Goal: Transaction & Acquisition: Purchase product/service

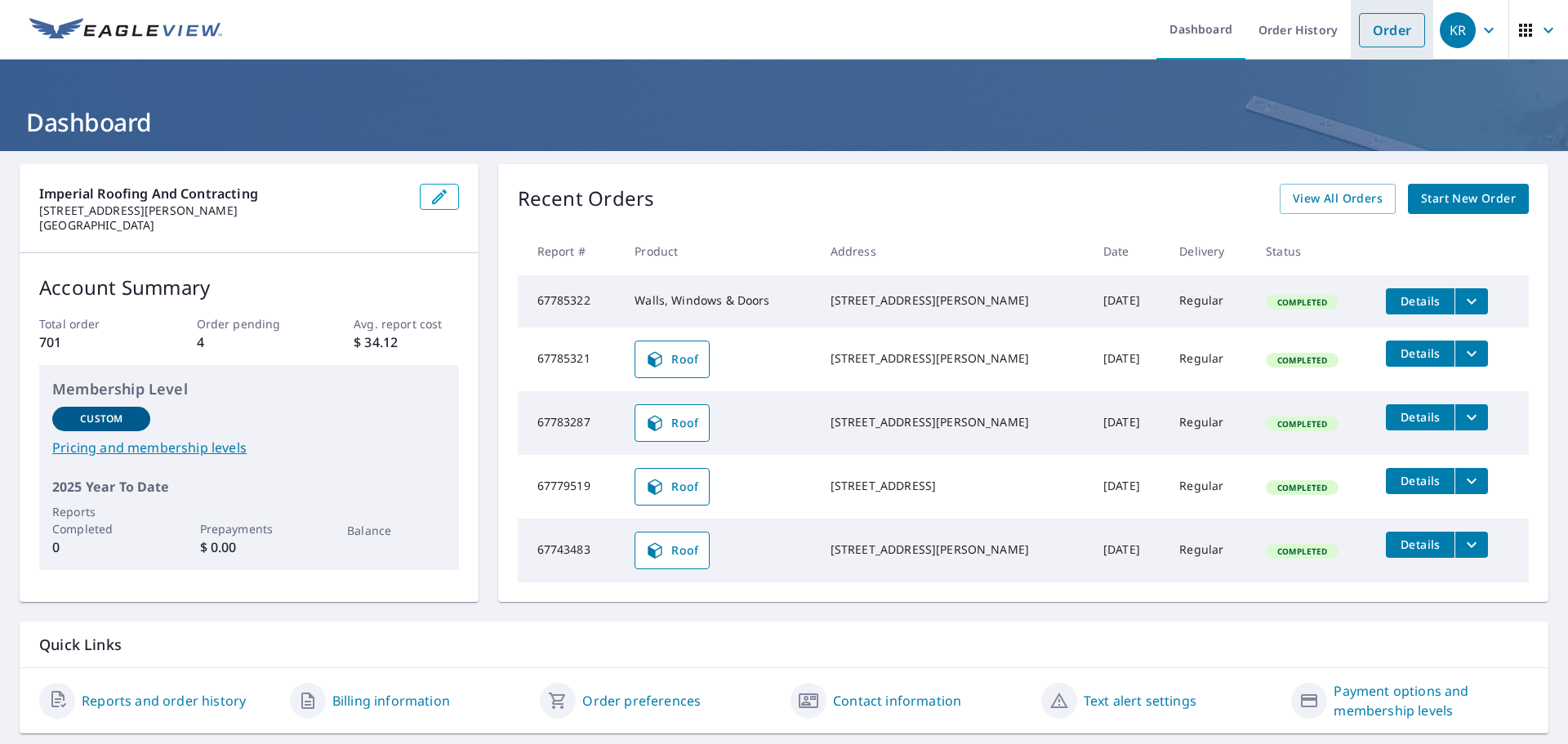
click at [1372, 31] on link "Order" at bounding box center [1392, 31] width 66 height 35
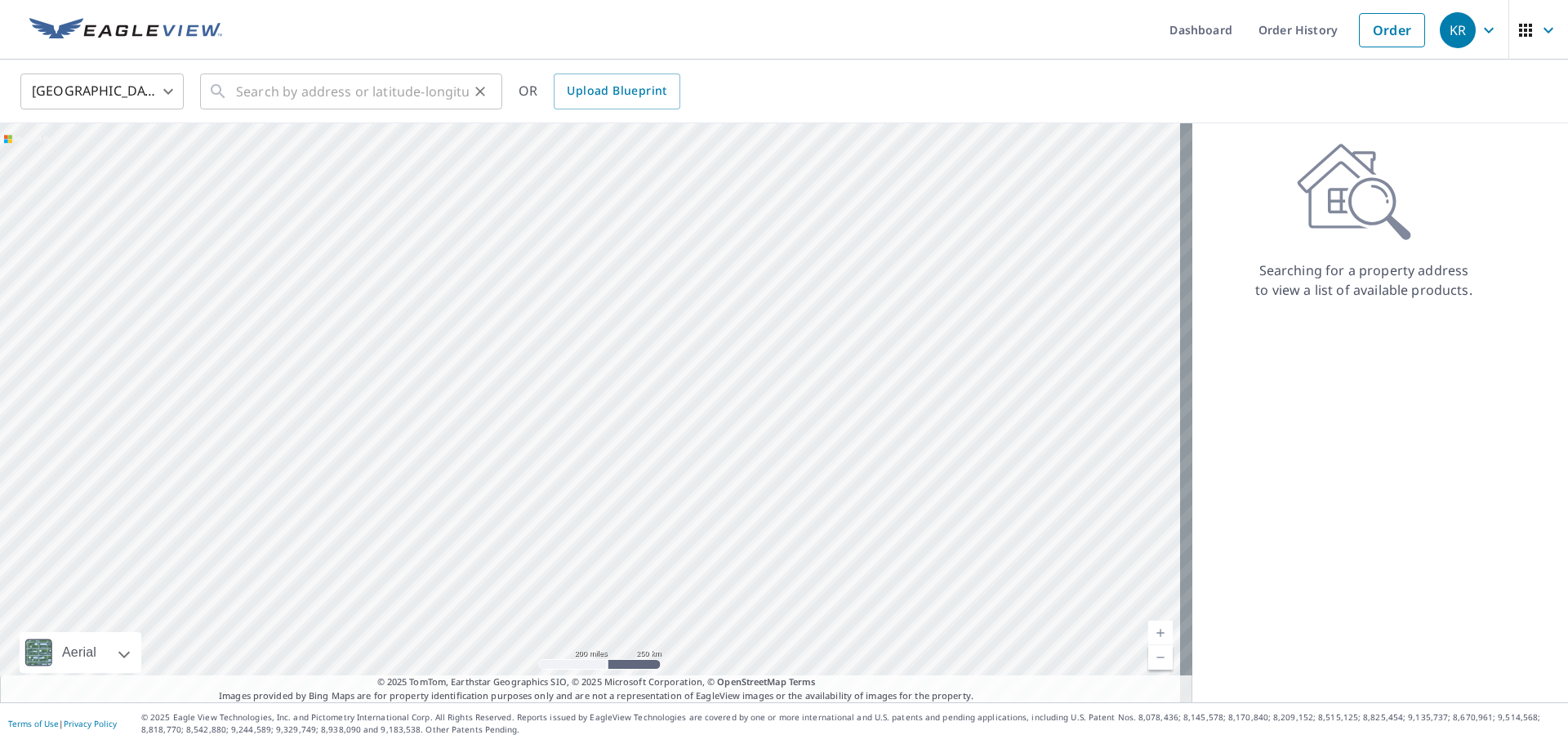
click at [235, 94] on div "​" at bounding box center [351, 90] width 302 height 36
paste input "[STREET_ADDRESS]"
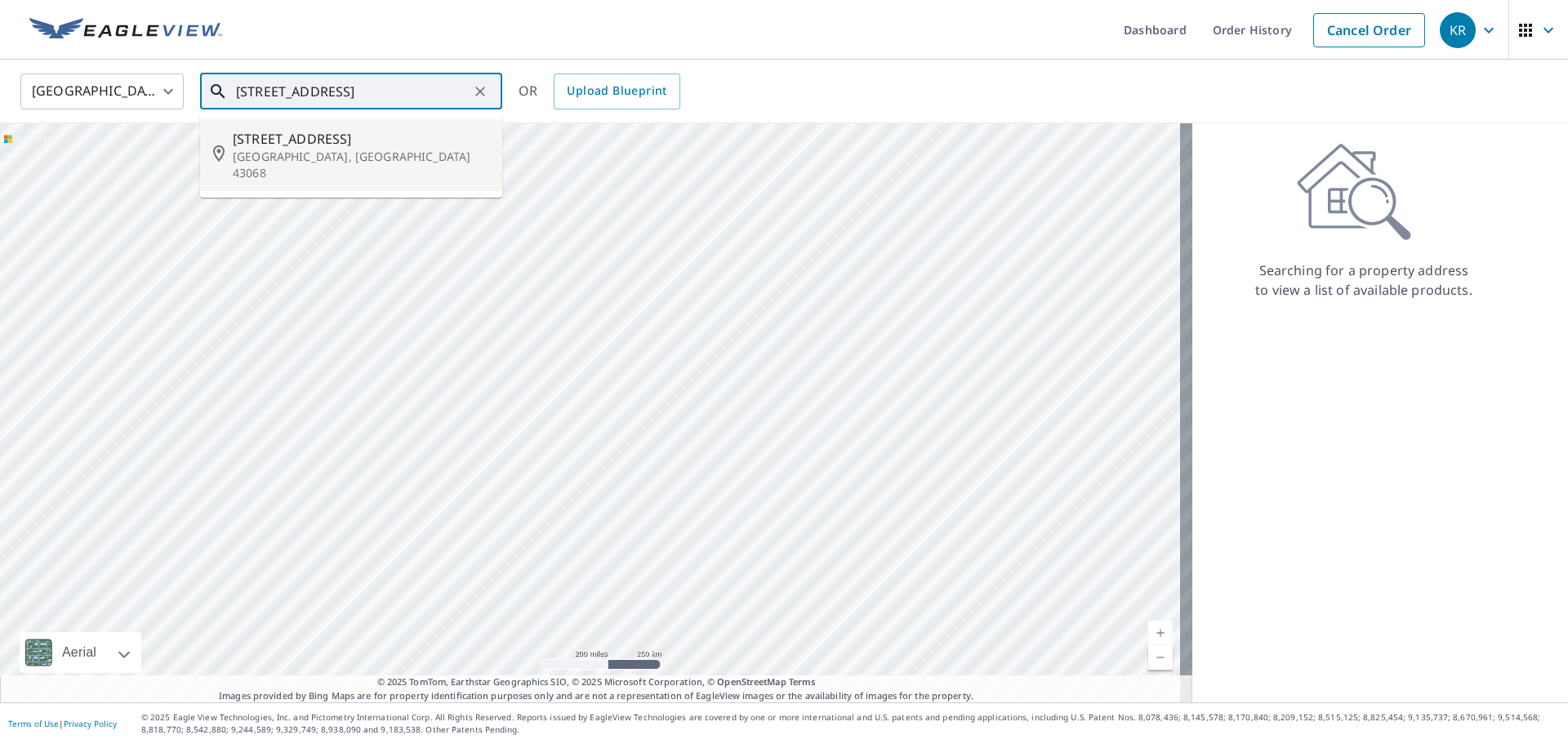
click at [429, 93] on input "[STREET_ADDRESS]" at bounding box center [352, 91] width 233 height 46
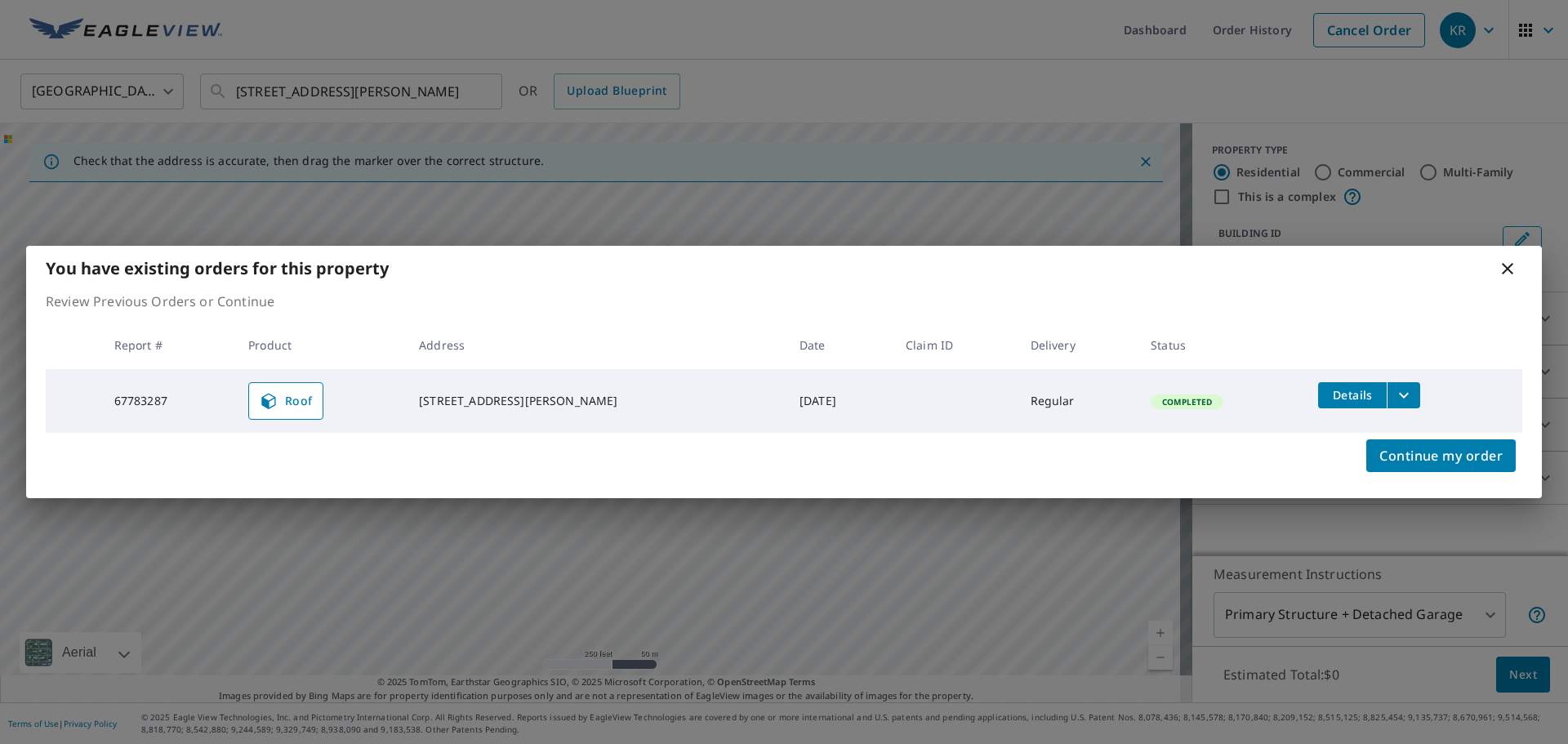
click at [1513, 269] on icon at bounding box center [1507, 269] width 19 height 19
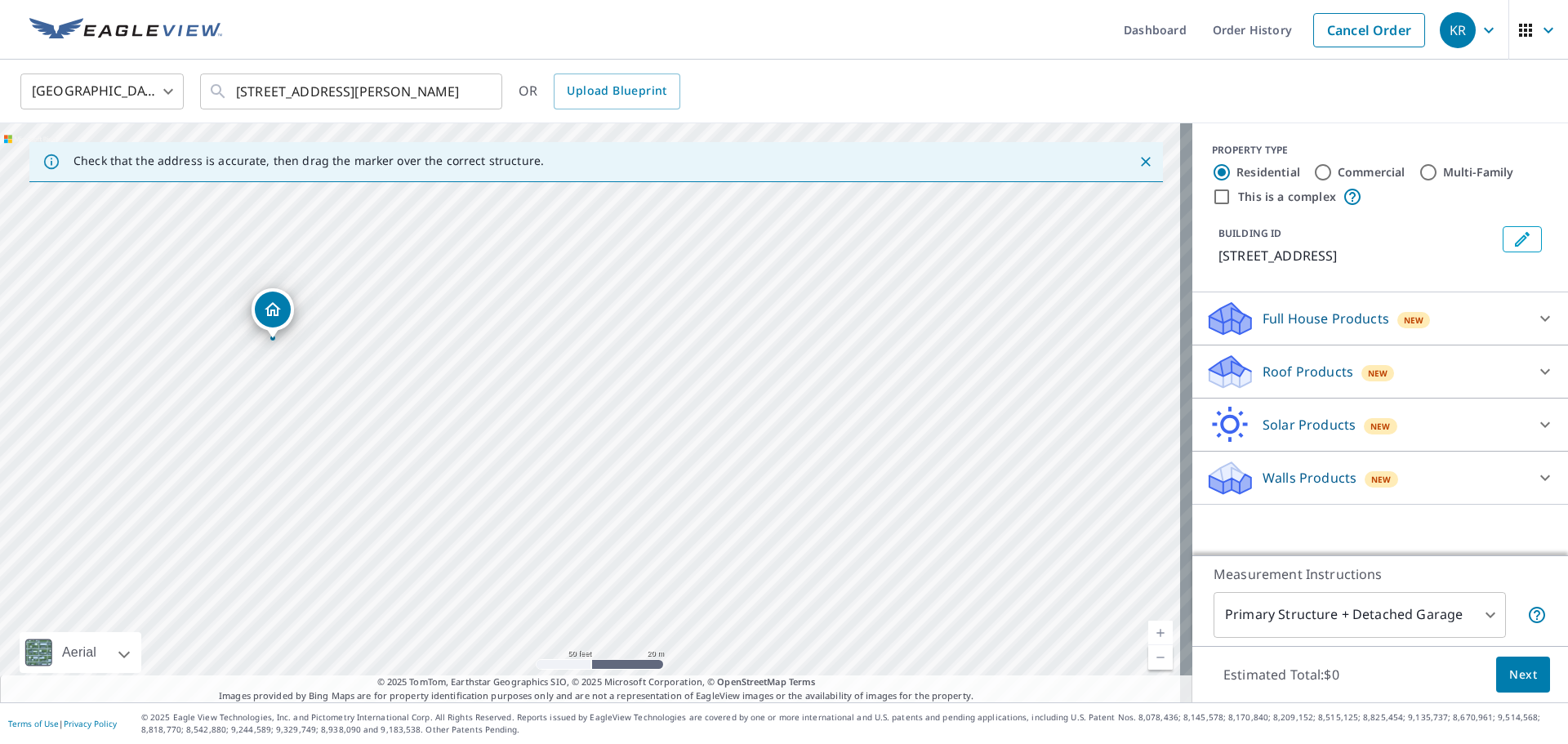
drag, startPoint x: 775, startPoint y: 489, endPoint x: 476, endPoint y: 435, distance: 303.8
click at [476, 435] on div "[STREET_ADDRESS][PERSON_NAME]" at bounding box center [595, 413] width 1192 height 579
drag, startPoint x: 1070, startPoint y: 573, endPoint x: 1147, endPoint y: 544, distance: 82.3
click at [1147, 544] on div "[STREET_ADDRESS][PERSON_NAME]" at bounding box center [595, 413] width 1192 height 579
drag, startPoint x: 274, startPoint y: 380, endPoint x: 758, endPoint y: 281, distance: 494.0
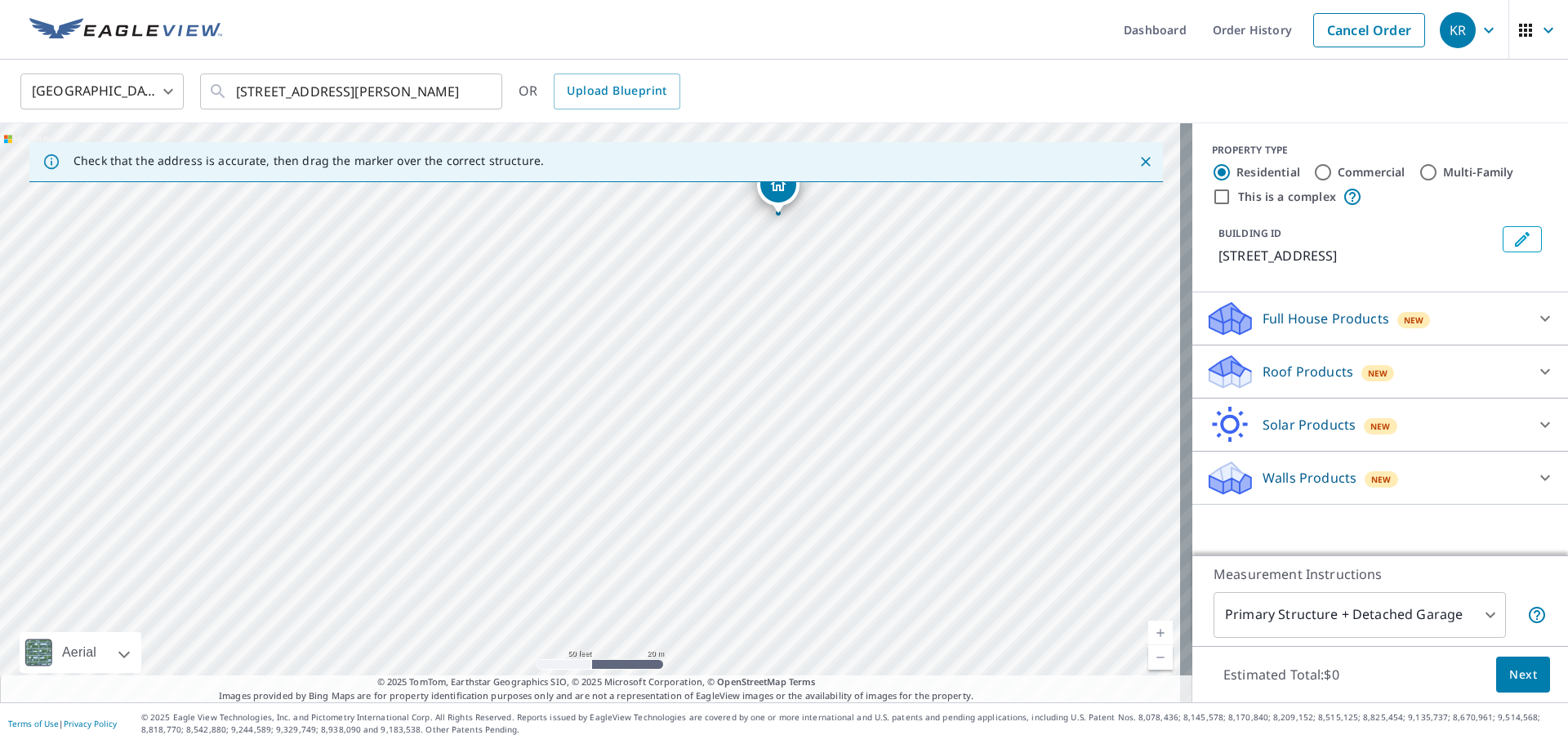
click at [758, 281] on div "[STREET_ADDRESS][PERSON_NAME]" at bounding box center [595, 413] width 1192 height 579
drag, startPoint x: 189, startPoint y: 482, endPoint x: 506, endPoint y: 291, distance: 370.1
click at [506, 291] on div "[STREET_ADDRESS][PERSON_NAME]" at bounding box center [595, 413] width 1192 height 579
drag, startPoint x: 191, startPoint y: 625, endPoint x: 427, endPoint y: 358, distance: 356.3
click at [427, 358] on div "[STREET_ADDRESS][PERSON_NAME]" at bounding box center [595, 413] width 1192 height 579
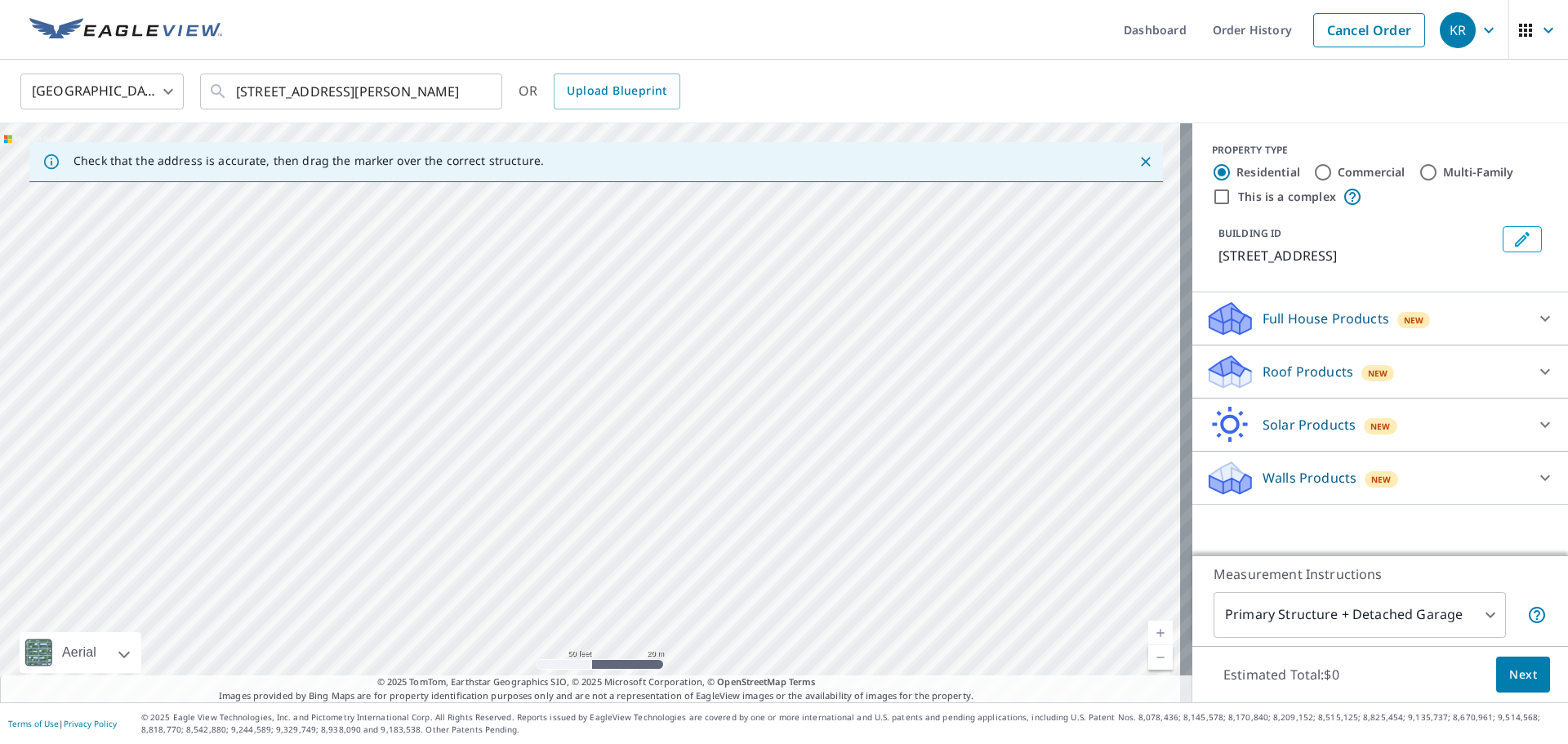
drag, startPoint x: 333, startPoint y: 589, endPoint x: 461, endPoint y: 367, distance: 256.3
click at [461, 367] on div "[STREET_ADDRESS][PERSON_NAME]" at bounding box center [595, 413] width 1192 height 579
drag, startPoint x: 438, startPoint y: 616, endPoint x: 469, endPoint y: 447, distance: 171.8
click at [469, 447] on div "[STREET_ADDRESS][PERSON_NAME]" at bounding box center [595, 413] width 1192 height 579
drag, startPoint x: 468, startPoint y: 605, endPoint x: 487, endPoint y: 303, distance: 302.6
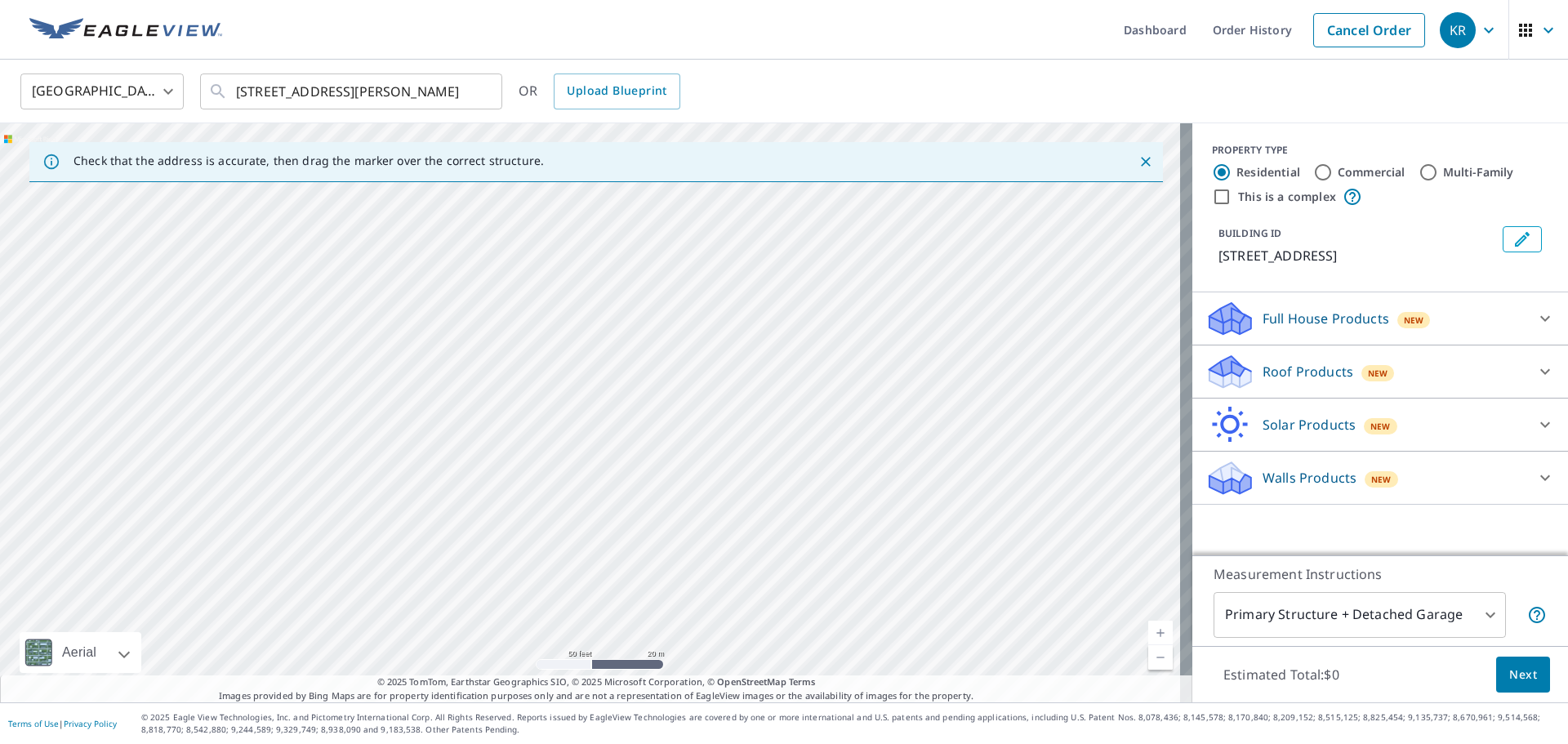
click at [487, 303] on div "[STREET_ADDRESS][PERSON_NAME]" at bounding box center [595, 413] width 1192 height 579
drag, startPoint x: 514, startPoint y: 458, endPoint x: 545, endPoint y: 671, distance: 215.2
click at [544, 671] on div "[STREET_ADDRESS][PERSON_NAME]" at bounding box center [595, 413] width 1192 height 579
drag, startPoint x: 532, startPoint y: 254, endPoint x: 493, endPoint y: 667, distance: 414.8
click at [493, 667] on div "[STREET_ADDRESS][PERSON_NAME]" at bounding box center [595, 413] width 1192 height 579
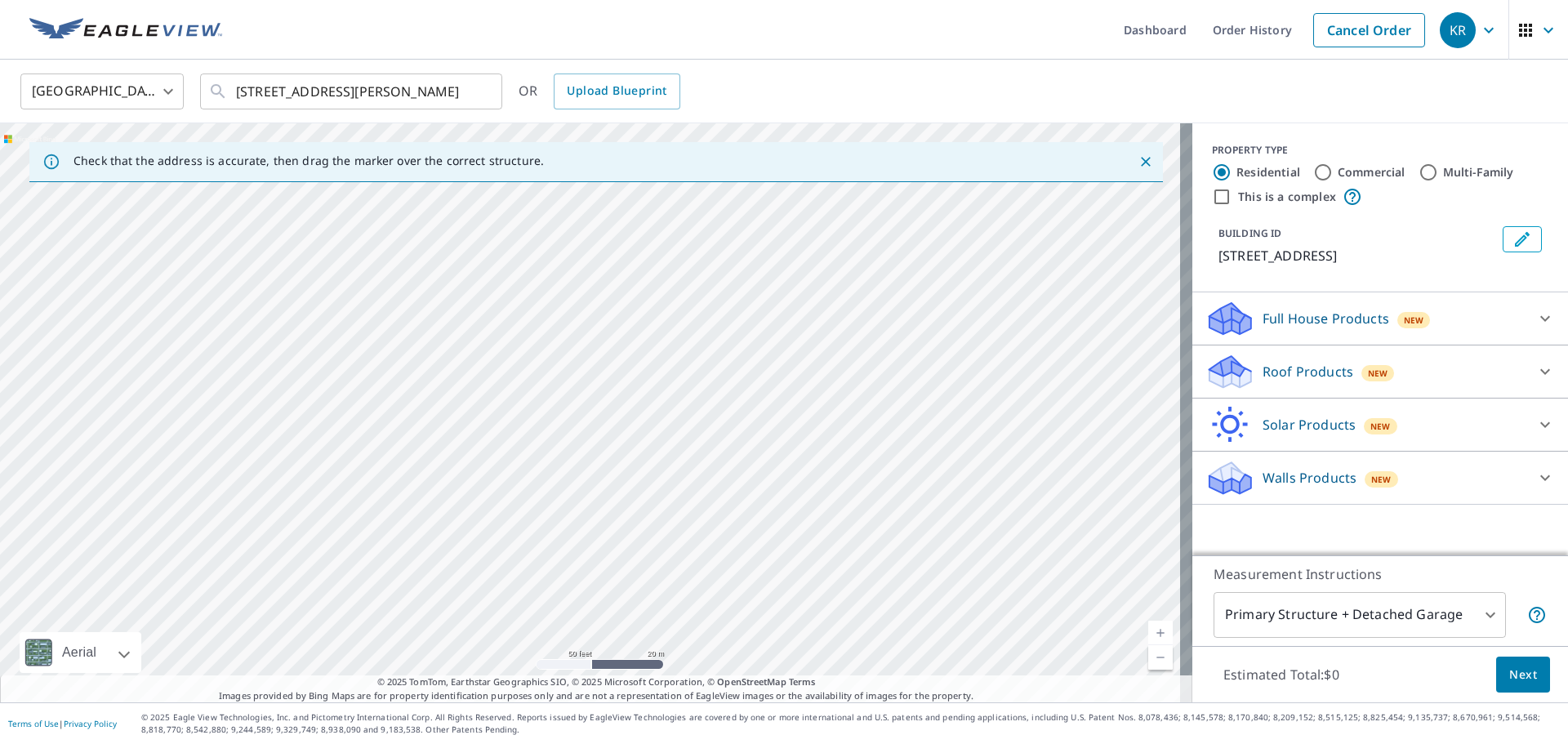
drag, startPoint x: 614, startPoint y: 259, endPoint x: 454, endPoint y: 607, distance: 383.0
click at [446, 626] on div "[STREET_ADDRESS][PERSON_NAME]" at bounding box center [595, 413] width 1192 height 579
drag, startPoint x: 855, startPoint y: 222, endPoint x: 587, endPoint y: 403, distance: 323.4
click at [587, 403] on div "[STREET_ADDRESS][PERSON_NAME]" at bounding box center [595, 413] width 1192 height 579
drag, startPoint x: 1056, startPoint y: 277, endPoint x: 480, endPoint y: 311, distance: 577.0
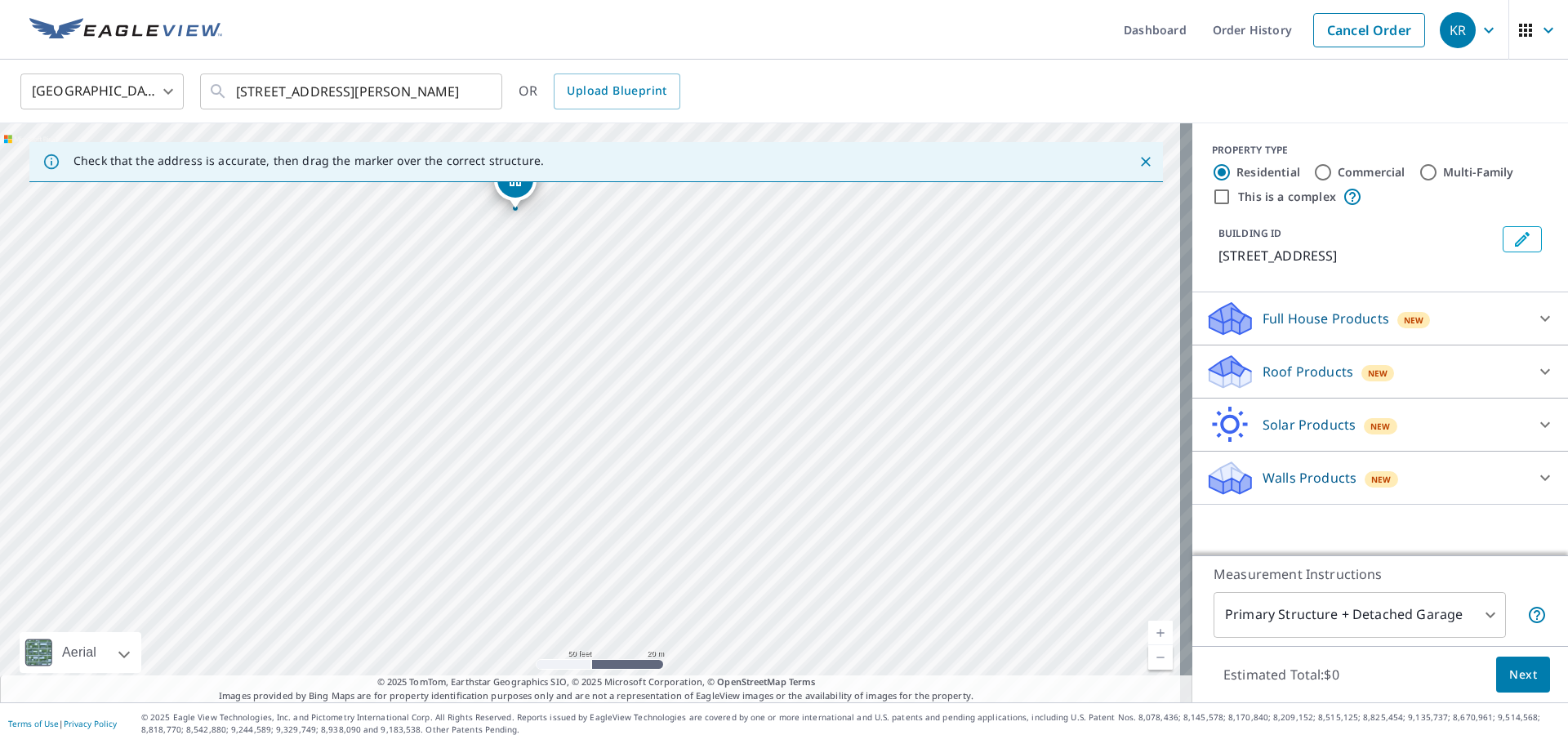
click at [480, 311] on div "[STREET_ADDRESS][PERSON_NAME]" at bounding box center [595, 413] width 1192 height 579
drag, startPoint x: 1091, startPoint y: 375, endPoint x: 574, endPoint y: 329, distance: 519.0
click at [574, 329] on div "[STREET_ADDRESS][PERSON_NAME]" at bounding box center [595, 413] width 1192 height 579
drag, startPoint x: 1126, startPoint y: 440, endPoint x: 1102, endPoint y: 438, distance: 24.1
click at [1102, 438] on div "[STREET_ADDRESS][PERSON_NAME]" at bounding box center [595, 413] width 1192 height 579
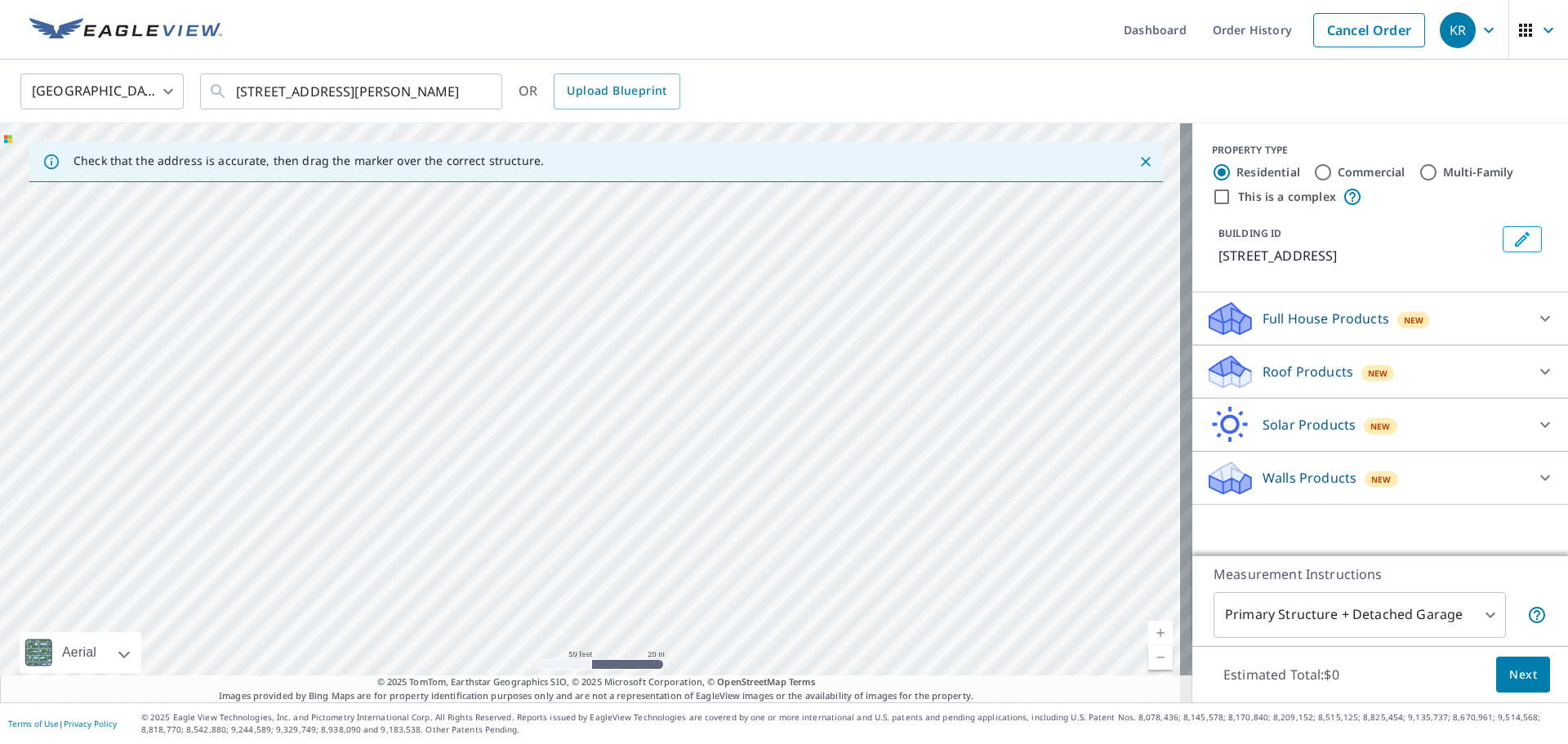
drag, startPoint x: 1126, startPoint y: 443, endPoint x: 715, endPoint y: 430, distance: 411.2
click at [715, 430] on div "[STREET_ADDRESS][PERSON_NAME]" at bounding box center [595, 413] width 1192 height 579
drag, startPoint x: 1111, startPoint y: 455, endPoint x: 737, endPoint y: 426, distance: 375.1
click at [737, 426] on div "[STREET_ADDRESS][PERSON_NAME]" at bounding box center [595, 413] width 1192 height 579
drag, startPoint x: 85, startPoint y: 325, endPoint x: 361, endPoint y: 331, distance: 276.1
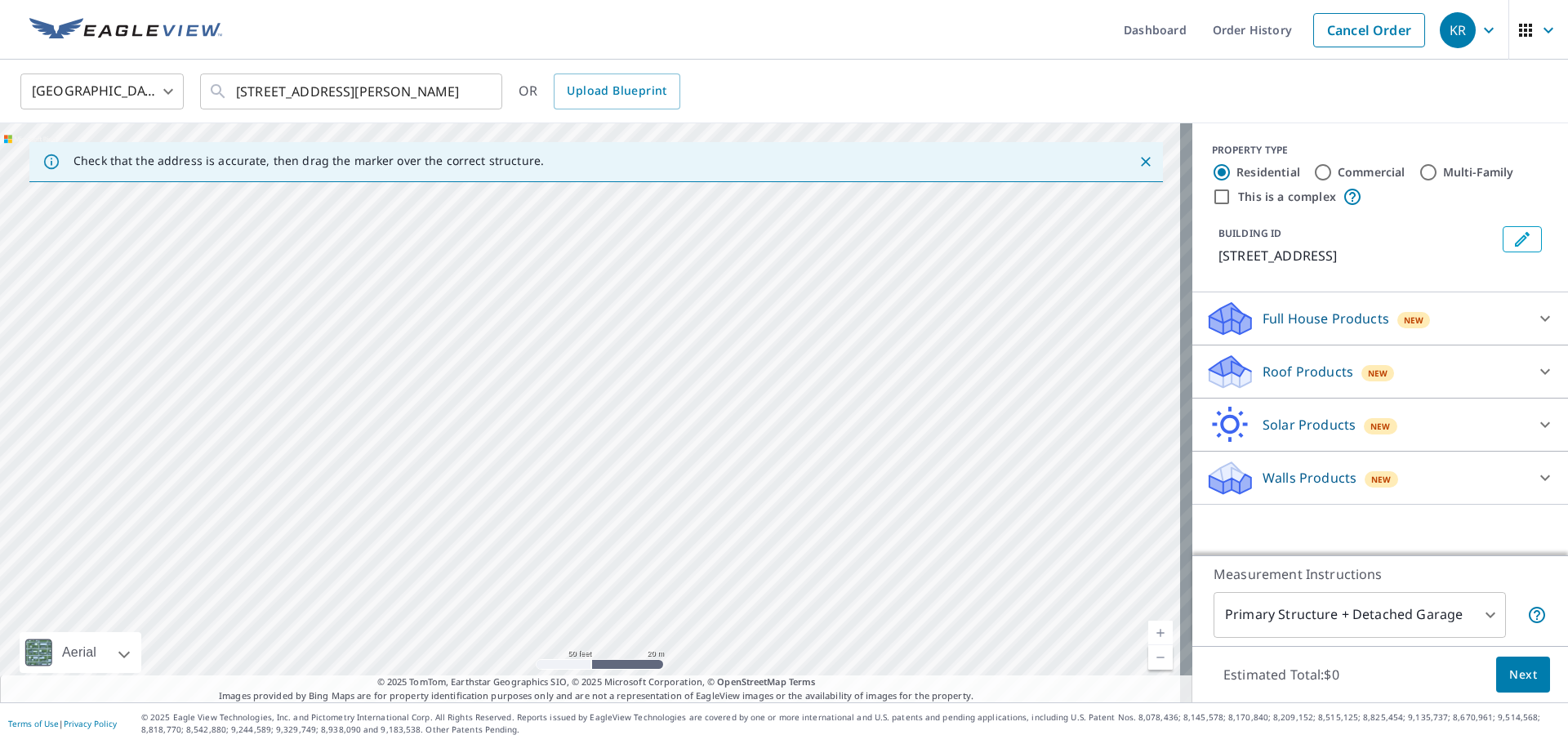
click at [361, 331] on div "[STREET_ADDRESS][PERSON_NAME]" at bounding box center [595, 413] width 1192 height 579
drag, startPoint x: 1018, startPoint y: 344, endPoint x: 769, endPoint y: 295, distance: 253.8
click at [770, 295] on div "[STREET_ADDRESS][PERSON_NAME]" at bounding box center [595, 413] width 1192 height 579
drag, startPoint x: 989, startPoint y: 441, endPoint x: 848, endPoint y: 307, distance: 194.5
click at [851, 309] on div "[STREET_ADDRESS][PERSON_NAME]" at bounding box center [595, 413] width 1192 height 579
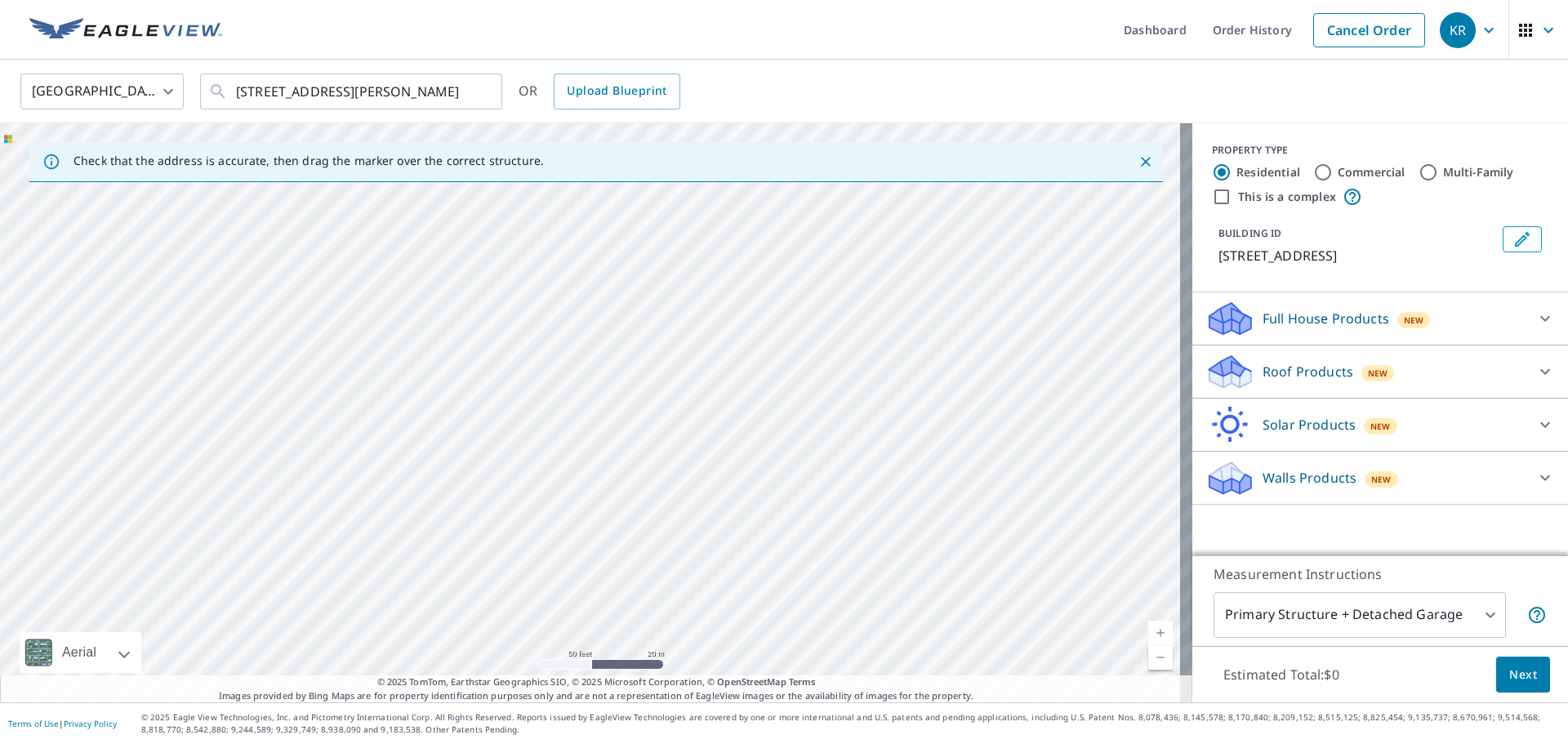
drag, startPoint x: 873, startPoint y: 458, endPoint x: 825, endPoint y: 375, distance: 95.9
click at [825, 375] on div "[STREET_ADDRESS][PERSON_NAME]" at bounding box center [595, 413] width 1192 height 579
drag, startPoint x: 1026, startPoint y: 630, endPoint x: 1010, endPoint y: 584, distance: 48.7
click at [1010, 584] on div "[STREET_ADDRESS][PERSON_NAME]" at bounding box center [595, 413] width 1192 height 579
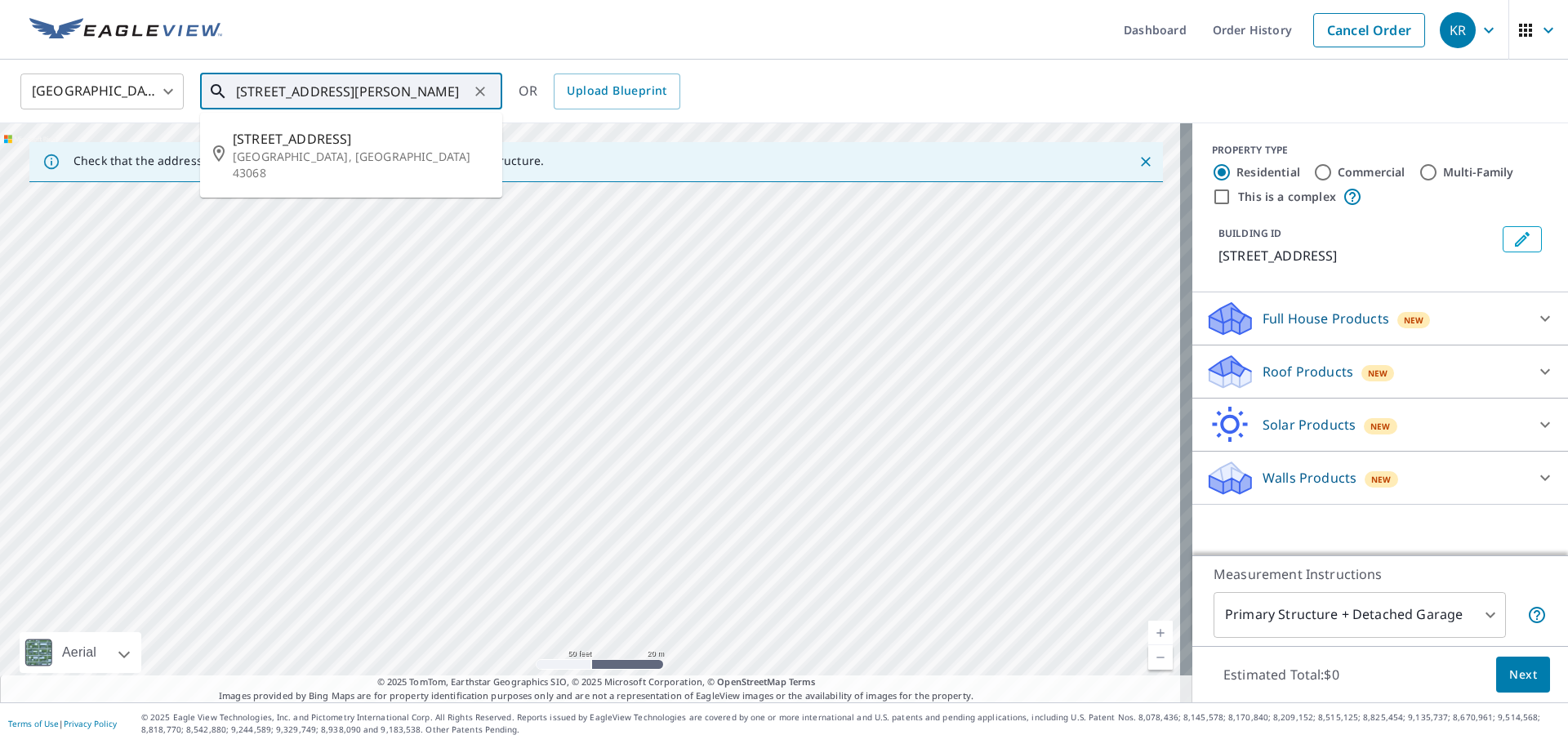
click at [362, 90] on input "[STREET_ADDRESS][PERSON_NAME]" at bounding box center [352, 91] width 233 height 46
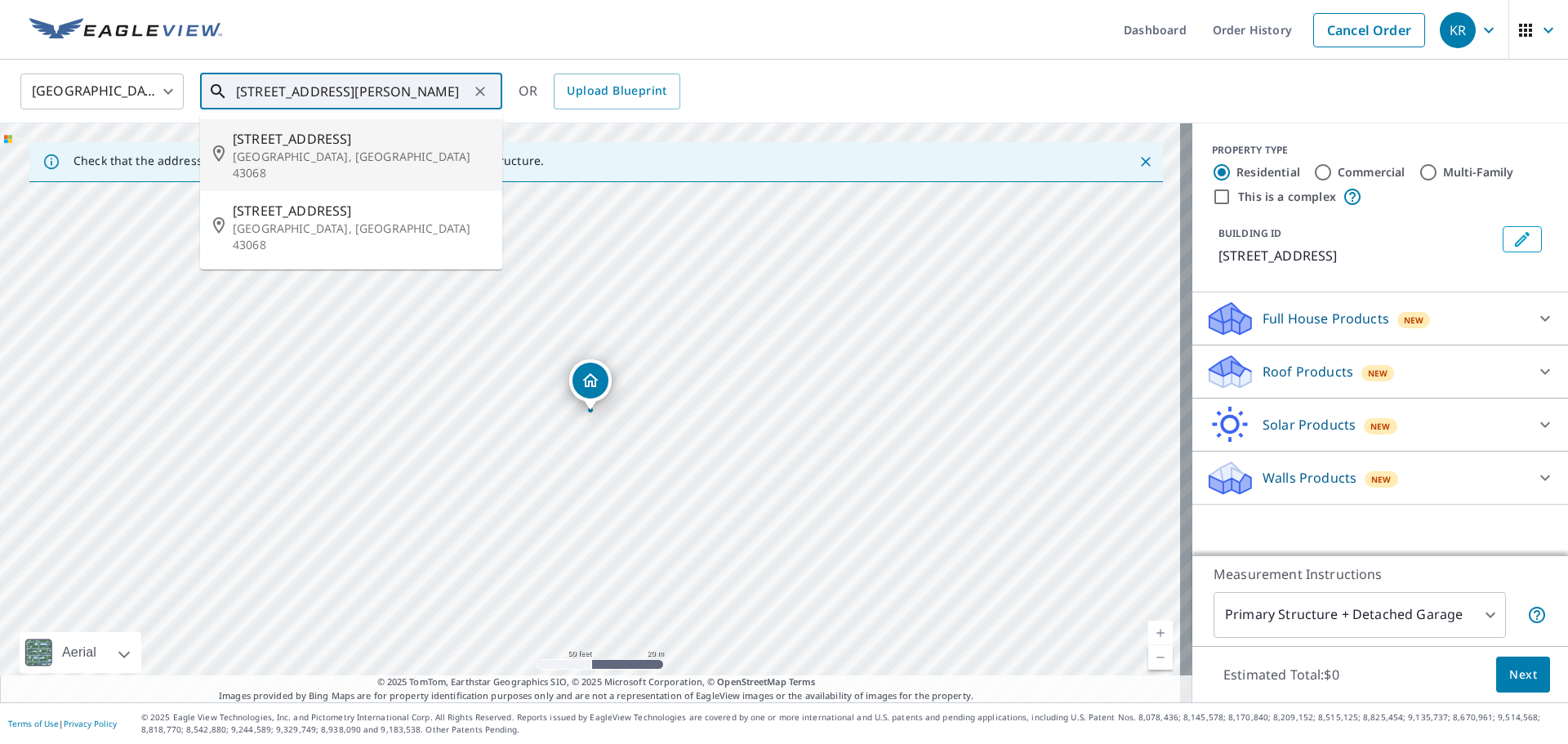
click at [266, 92] on input "[STREET_ADDRESS][PERSON_NAME]" at bounding box center [352, 91] width 233 height 46
click at [290, 154] on p "[GEOGRAPHIC_DATA], [GEOGRAPHIC_DATA] 43068" at bounding box center [361, 166] width 257 height 33
type input "[STREET_ADDRESS][PERSON_NAME]"
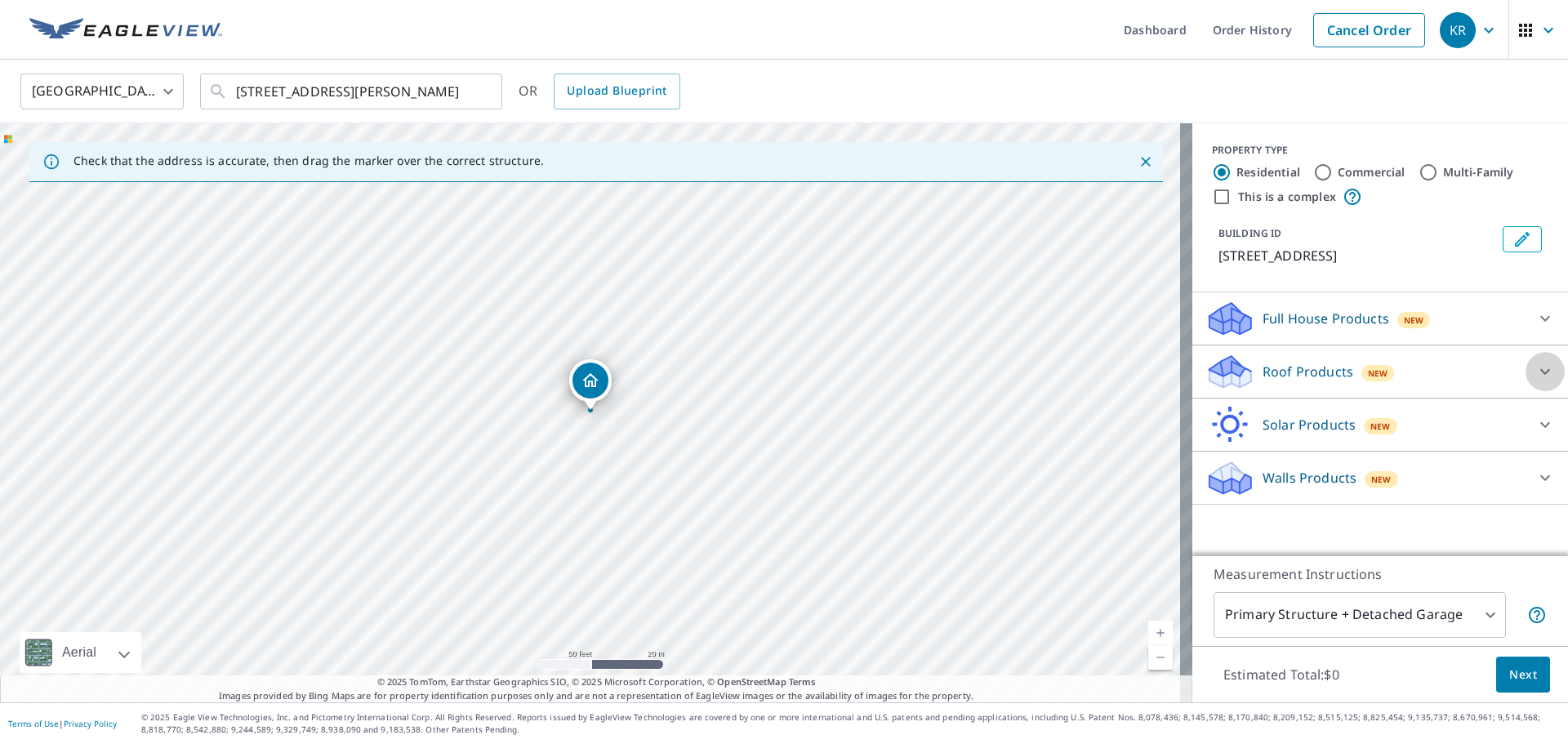
click at [1535, 372] on icon at bounding box center [1545, 372] width 19 height 19
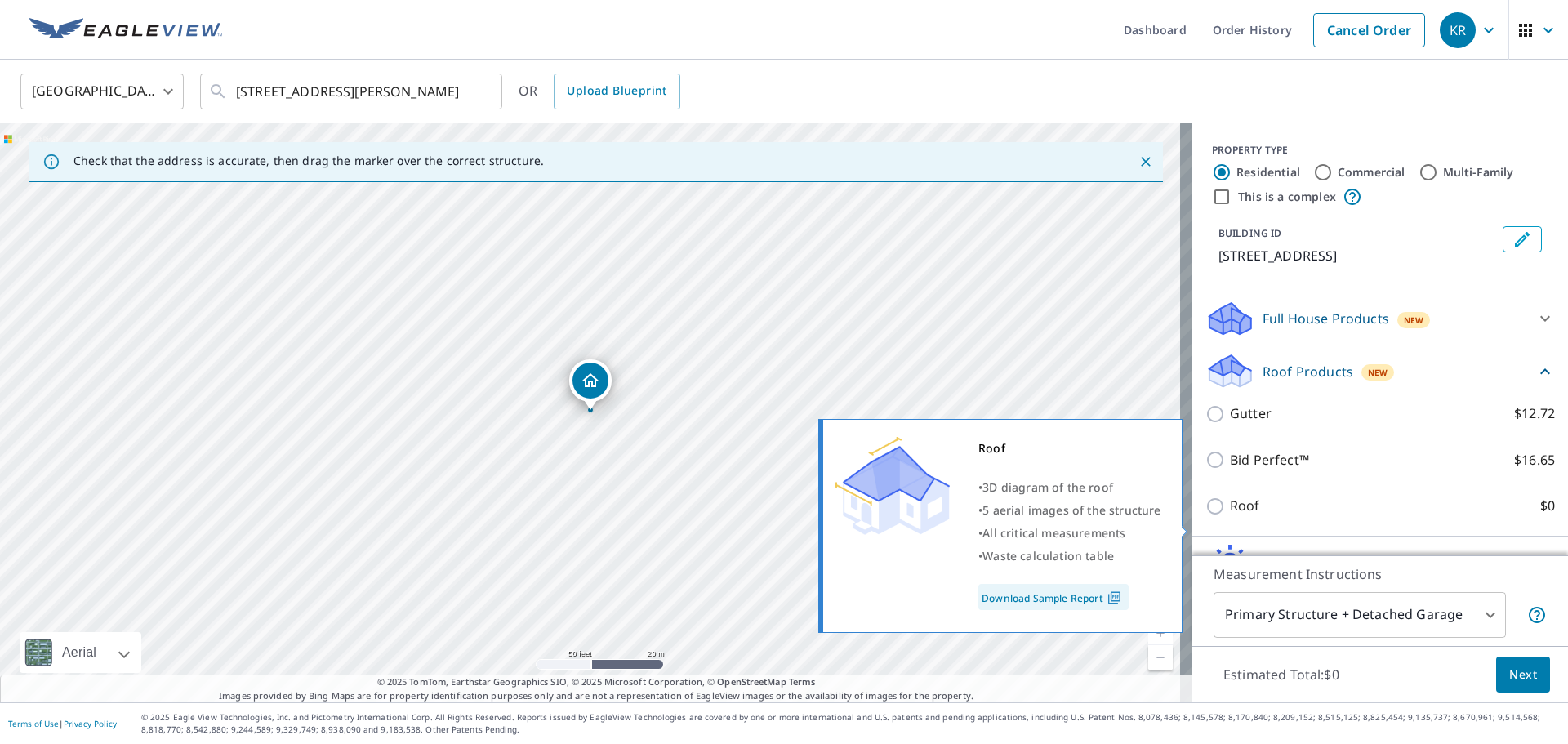
click at [1208, 517] on input "Roof $0" at bounding box center [1217, 506] width 24 height 19
checkbox input "true"
type input "3"
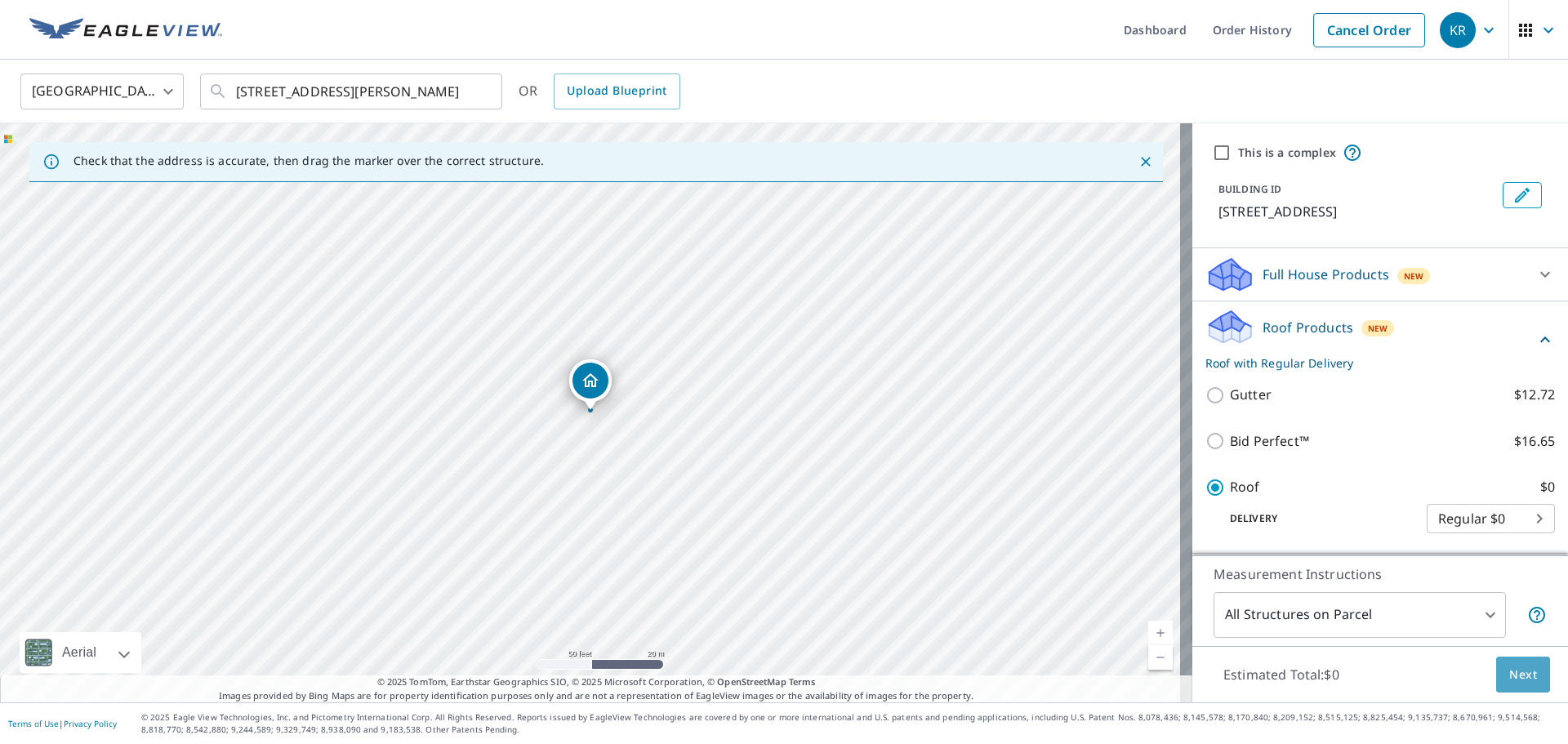
click at [1522, 674] on span "Next" at bounding box center [1523, 675] width 28 height 20
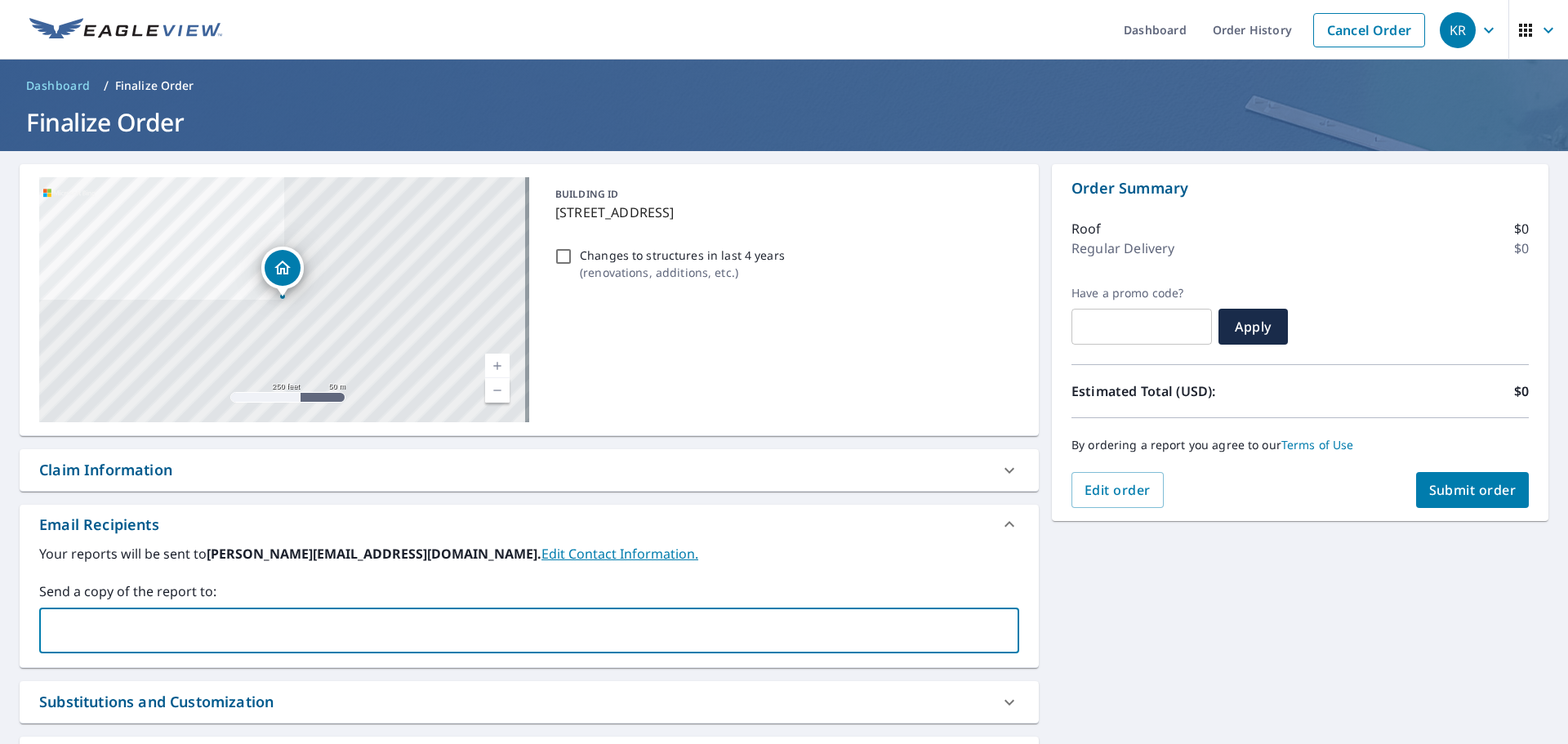
click at [245, 638] on input "text" at bounding box center [517, 630] width 941 height 31
type input "[EMAIL_ADDRESS][DOMAIN_NAME]"
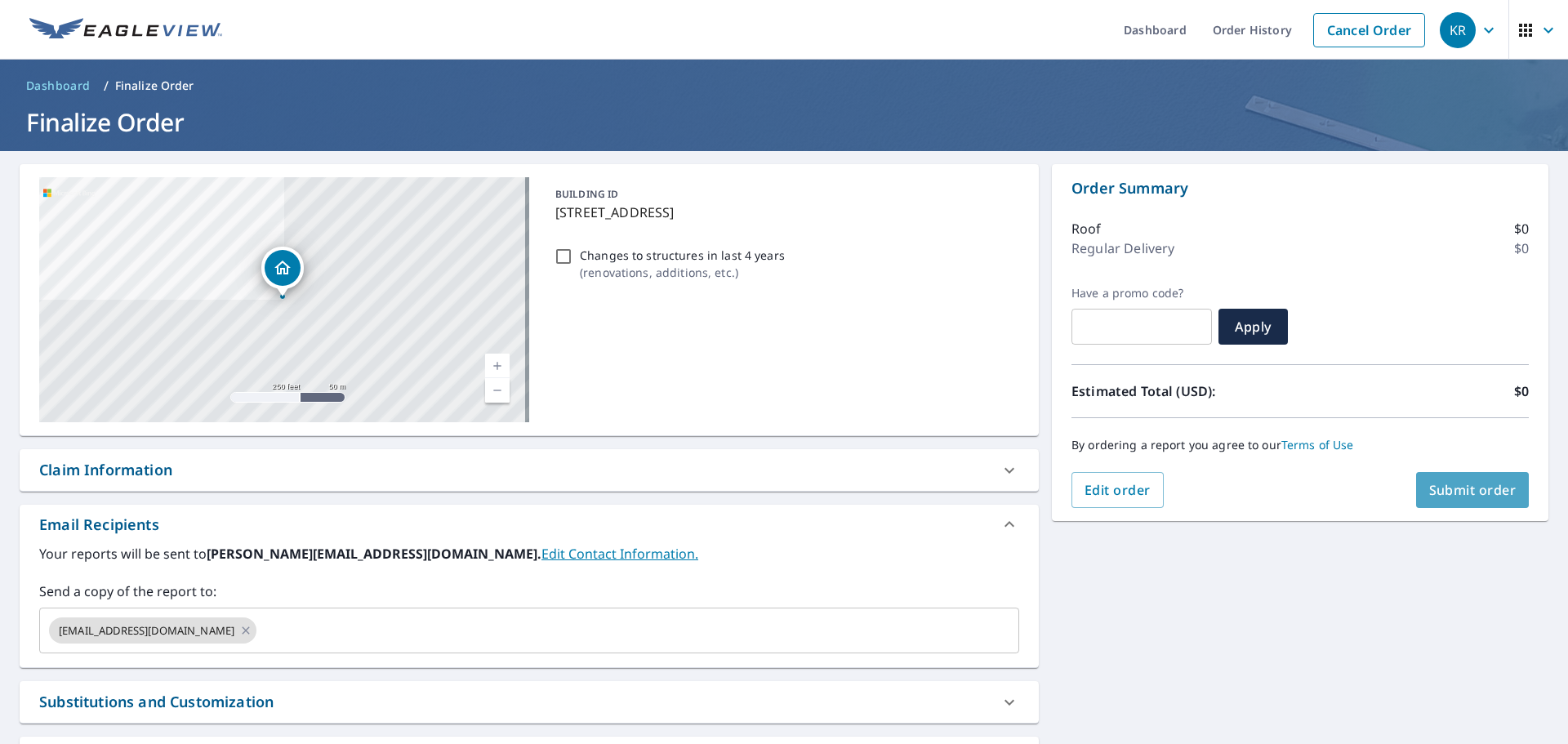
click at [1446, 482] on span "Submit order" at bounding box center [1473, 490] width 88 height 18
